Goal: Obtain resource: Download file/media

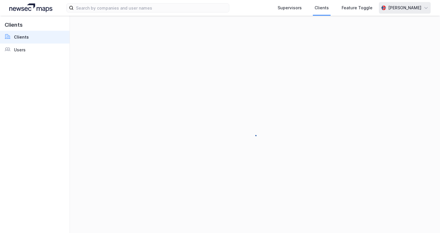
click at [408, 7] on div "[PERSON_NAME]" at bounding box center [404, 7] width 33 height 7
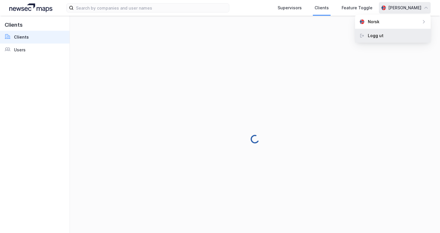
click at [394, 35] on div "Logg ut" at bounding box center [393, 36] width 76 height 14
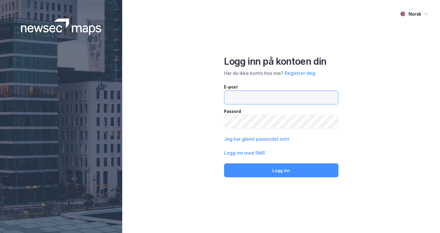
click at [281, 104] on label at bounding box center [281, 98] width 114 height 14
click at [281, 104] on input "email" at bounding box center [281, 97] width 114 height 13
type input "andreas+admin@newsecmaps.com"
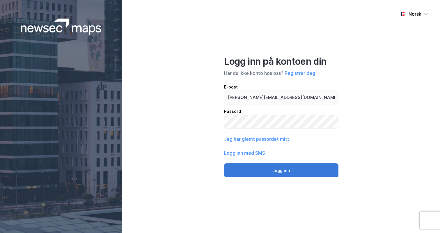
click at [271, 166] on button "Logg inn" at bounding box center [281, 171] width 114 height 14
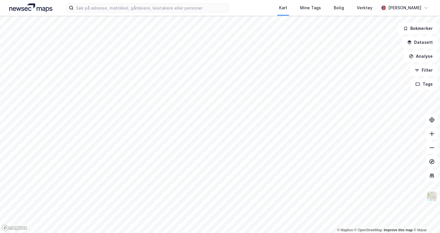
click at [124, 3] on div "Kart Mine Tags Bolig Verktøy Andreas Vestadmin" at bounding box center [220, 8] width 440 height 16
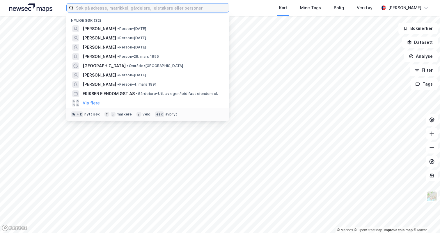
click at [117, 7] on input at bounding box center [151, 7] width 155 height 9
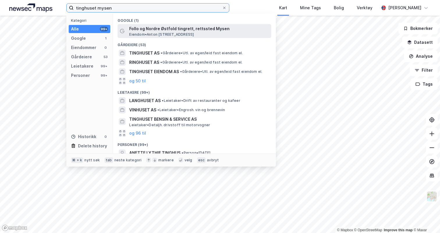
type input "tinghuset mysen"
click at [140, 29] on span "Follo og Nordre Østfold tingrett, rettssted Mysen" at bounding box center [199, 28] width 140 height 7
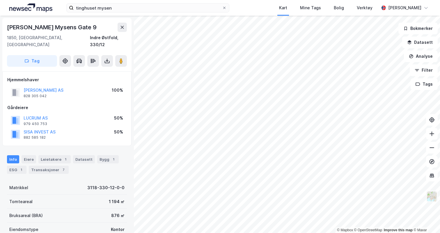
click at [432, 197] on img at bounding box center [431, 196] width 11 height 11
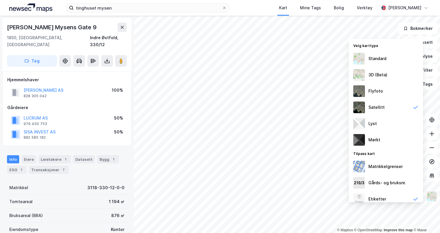
click at [429, 195] on img at bounding box center [431, 196] width 11 height 11
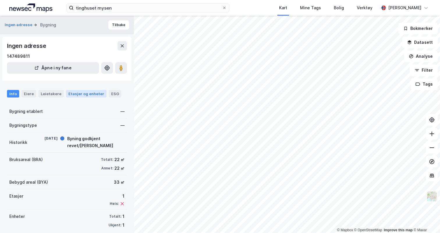
click at [92, 95] on div "Etasjer og enheter" at bounding box center [86, 93] width 36 height 5
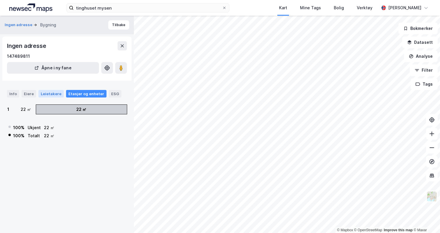
click at [58, 93] on div "Leietakere" at bounding box center [50, 94] width 25 height 8
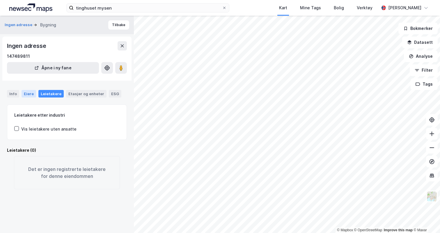
click at [23, 90] on div "Eiere" at bounding box center [29, 94] width 15 height 8
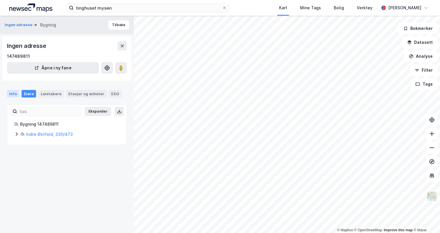
click at [8, 94] on div "Info" at bounding box center [13, 94] width 12 height 8
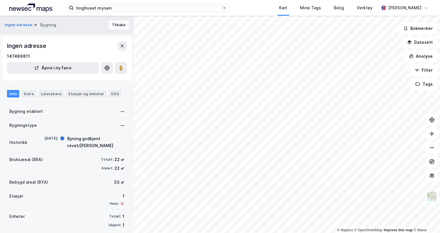
click at [117, 26] on button "Tilbake" at bounding box center [118, 24] width 21 height 9
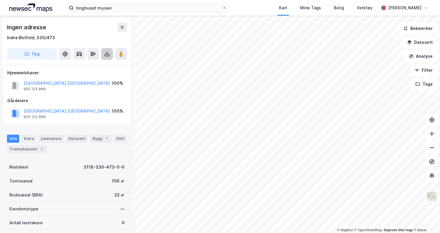
click at [107, 51] on button at bounding box center [107, 54] width 12 height 12
click at [95, 73] on div "Last ned matrikkelrapport" at bounding box center [85, 75] width 48 height 5
click at [94, 65] on div "Last ned grunnbok" at bounding box center [78, 65] width 34 height 5
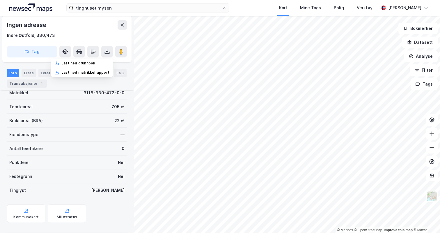
scroll to position [75, 0]
click at [30, 217] on div "Kommunekart" at bounding box center [25, 217] width 25 height 5
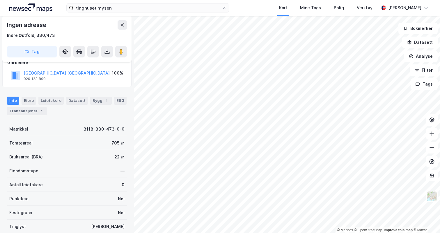
scroll to position [32, 0]
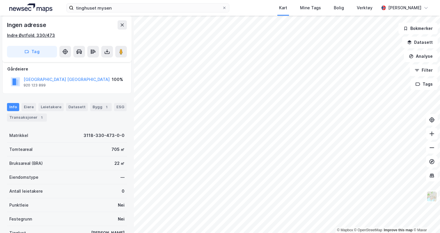
click at [42, 33] on div "Indre Østfold, 330/473" at bounding box center [31, 35] width 48 height 7
